Goal: Navigation & Orientation: Find specific page/section

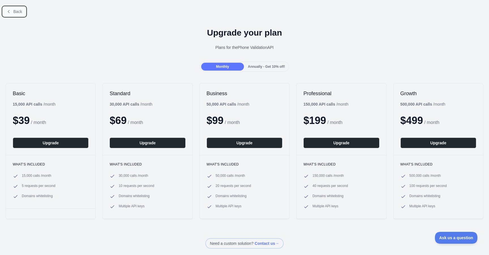
click at [15, 11] on span "Back" at bounding box center [17, 11] width 9 height 5
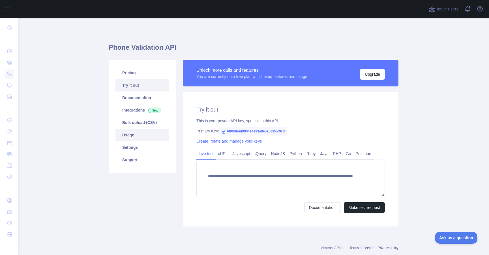
click at [139, 132] on link "Usage" at bounding box center [142, 135] width 54 height 12
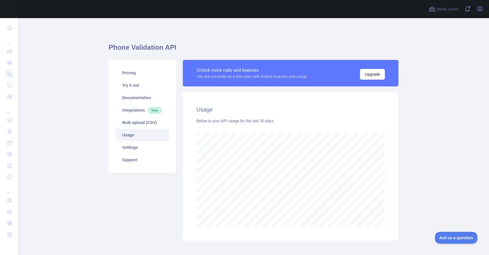
scroll to position [237, 471]
click at [136, 149] on link "Settings" at bounding box center [142, 147] width 54 height 12
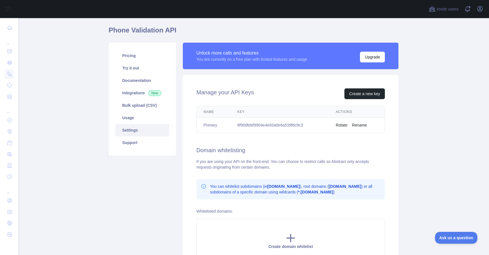
scroll to position [12, 0]
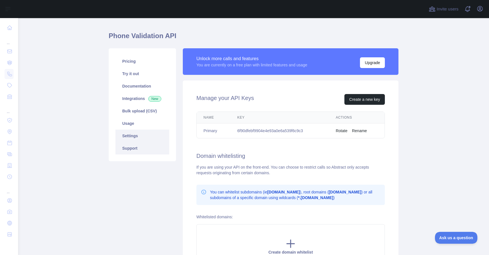
click at [141, 148] on link "Support" at bounding box center [142, 148] width 54 height 12
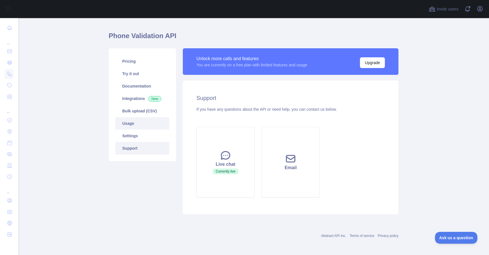
click at [139, 128] on link "Usage" at bounding box center [142, 123] width 54 height 12
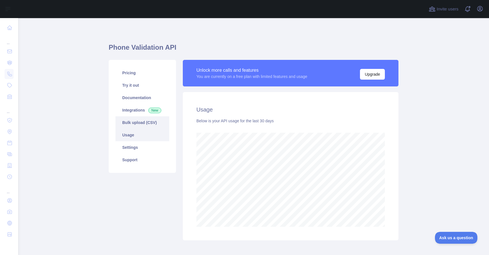
scroll to position [237, 471]
click at [139, 101] on link "Documentation" at bounding box center [142, 98] width 54 height 12
click at [135, 83] on link "Try it out" at bounding box center [142, 85] width 54 height 12
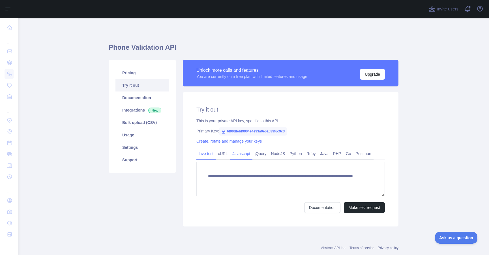
click at [248, 155] on link "Javascript" at bounding box center [241, 153] width 22 height 9
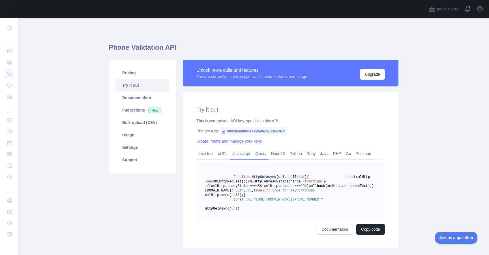
click at [257, 154] on link "jQuery" at bounding box center [260, 153] width 16 height 9
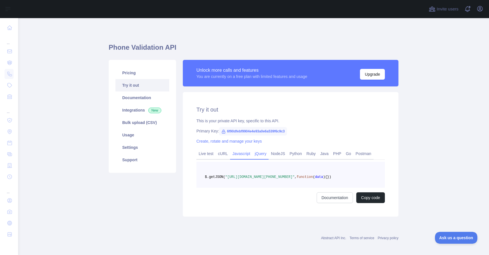
click at [238, 152] on link "Javascript" at bounding box center [241, 153] width 22 height 9
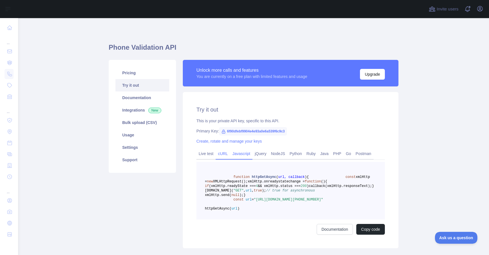
click at [223, 153] on link "cURL" at bounding box center [223, 153] width 14 height 9
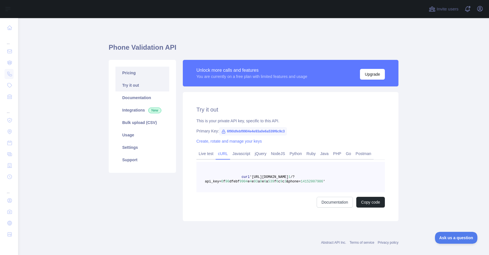
click at [134, 75] on link "Pricing" at bounding box center [142, 73] width 54 height 12
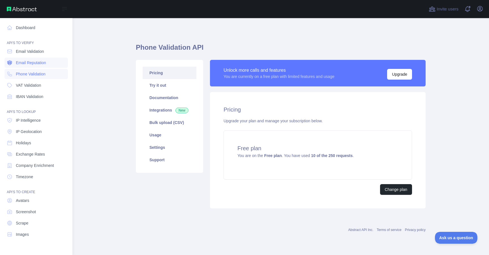
click at [31, 64] on span "Email Reputation" at bounding box center [31, 63] width 30 height 6
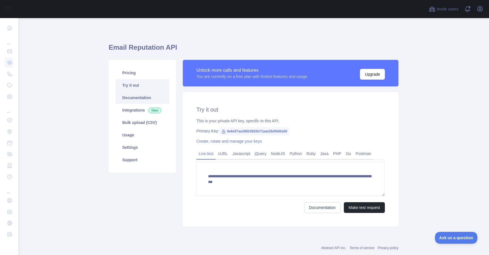
click at [141, 100] on link "Documentation" at bounding box center [142, 98] width 54 height 12
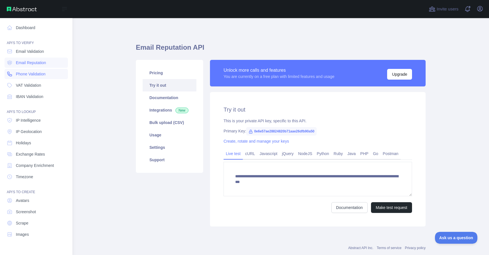
click at [40, 76] on span "Phone Validation" at bounding box center [31, 74] width 30 height 6
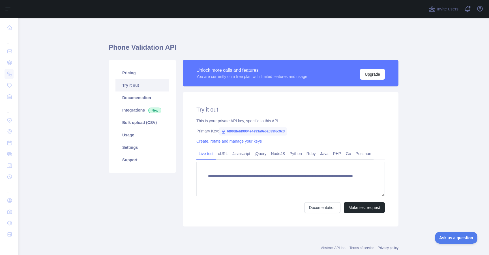
click at [262, 131] on span "6f90dfebf9904e4e93a0e6a539f6c9c3" at bounding box center [253, 131] width 68 height 8
copy span "6f90dfebf9904e4e93a0e6a539f6c9c3"
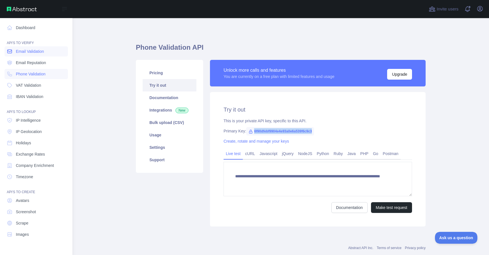
click at [27, 56] on link "Email Validation" at bounding box center [36, 51] width 63 height 10
click at [31, 58] on link "Email Reputation" at bounding box center [36, 63] width 63 height 10
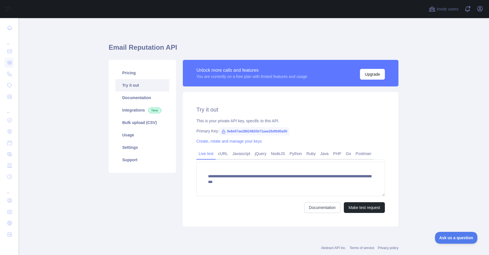
click at [248, 130] on span "0e6e57ae28824820b71aae26dfb90a50" at bounding box center [254, 131] width 70 height 8
copy span "0e6e57ae28824820b71aae26dfb90a50"
